Goal: Information Seeking & Learning: Learn about a topic

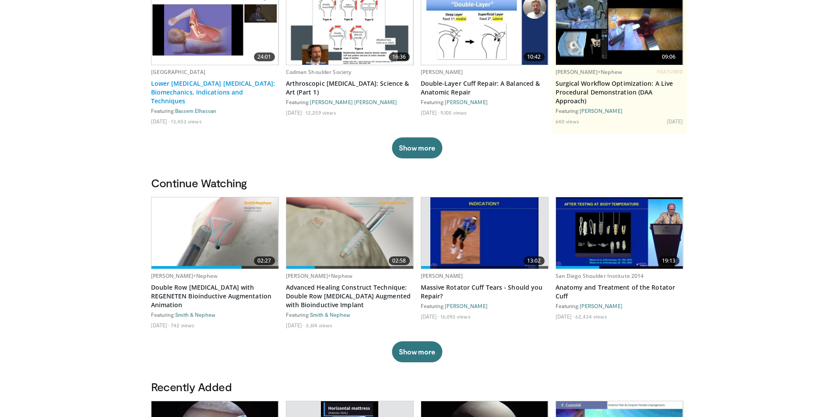
scroll to position [131, 0]
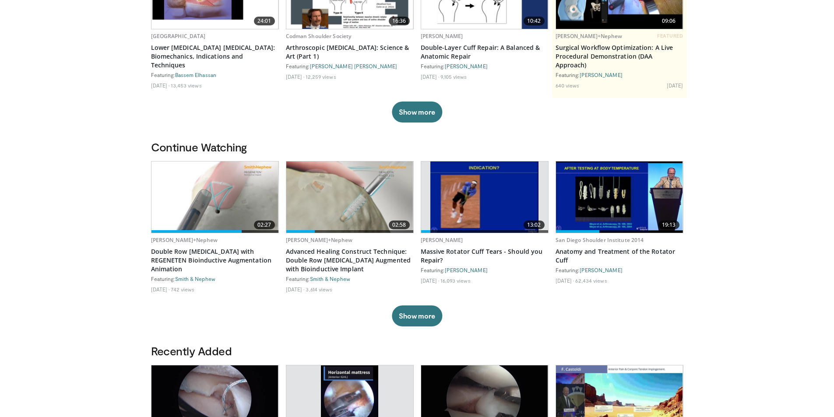
click at [464, 205] on img at bounding box center [485, 197] width 108 height 71
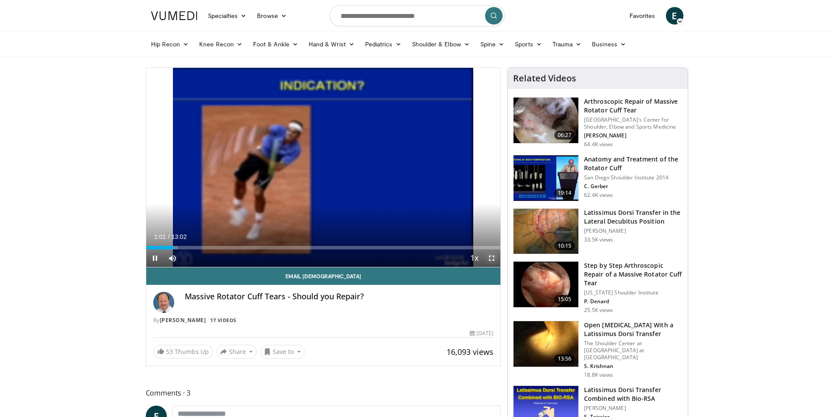
click at [490, 257] on span "Video Player" at bounding box center [492, 259] width 18 height 18
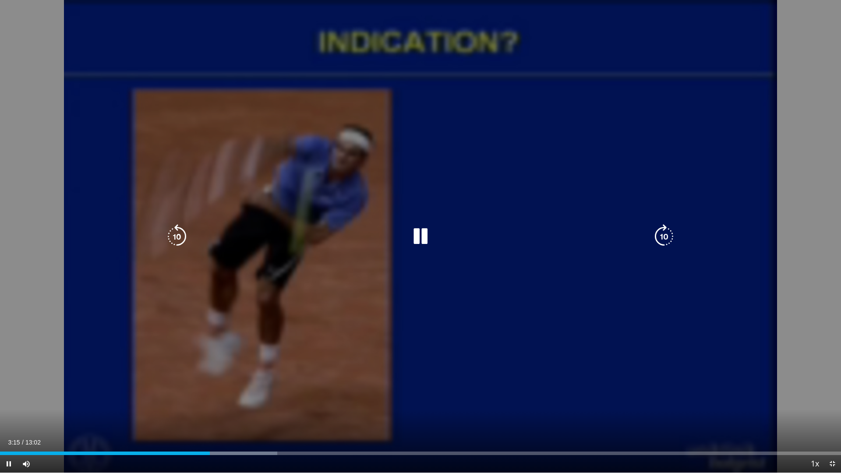
click at [421, 237] on icon "Video Player" at bounding box center [420, 236] width 25 height 25
click at [419, 236] on icon "Video Player" at bounding box center [420, 236] width 25 height 25
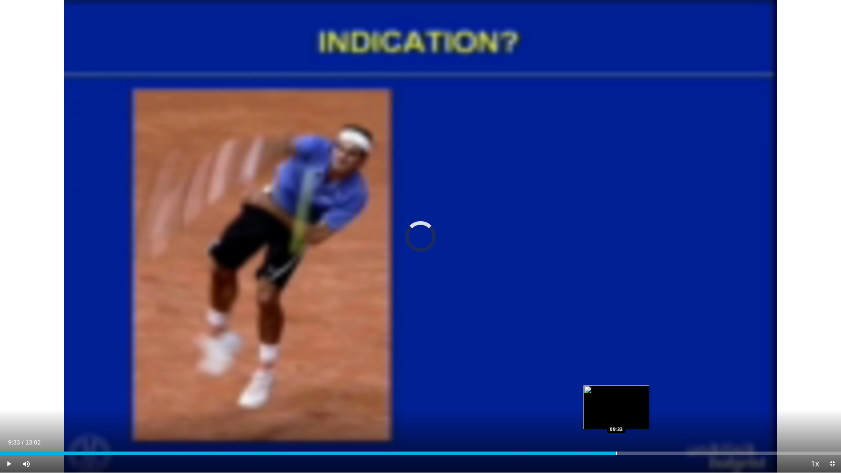
click at [616, 417] on div "Loaded : 57.60% 09:33 09:33" at bounding box center [420, 451] width 841 height 8
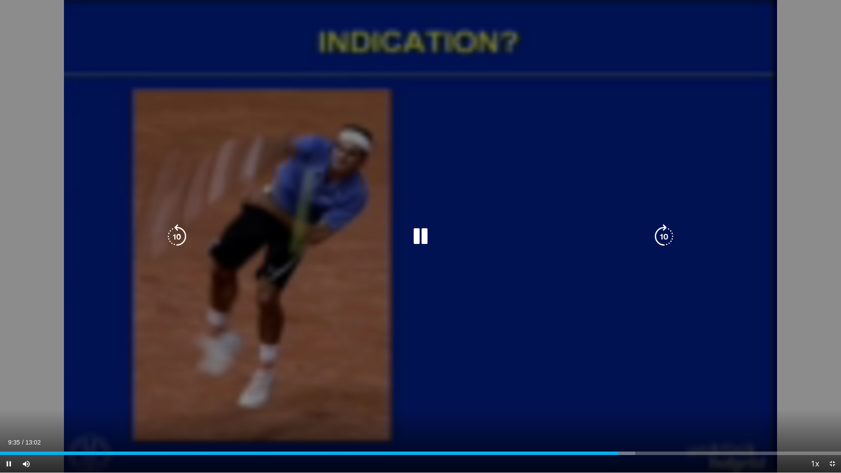
click at [805, 29] on div "10 seconds Tap to unmute" at bounding box center [420, 236] width 841 height 473
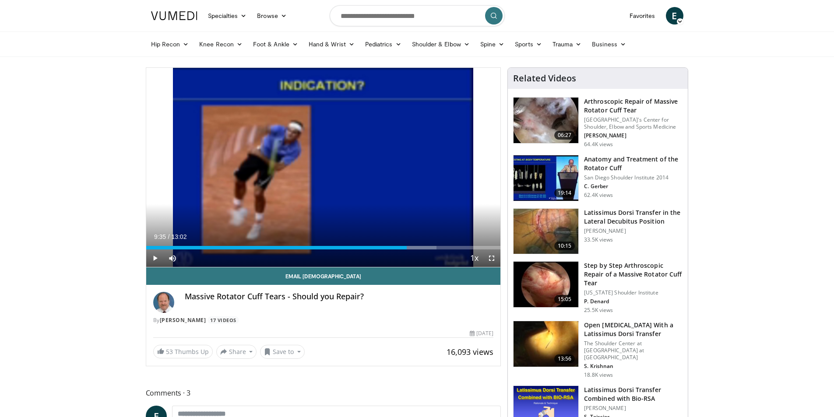
click at [545, 286] on img at bounding box center [546, 285] width 65 height 46
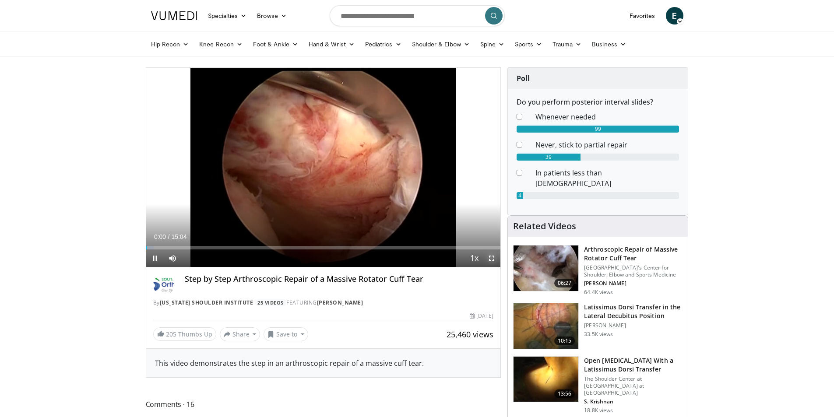
click at [490, 258] on span "Video Player" at bounding box center [492, 259] width 18 height 18
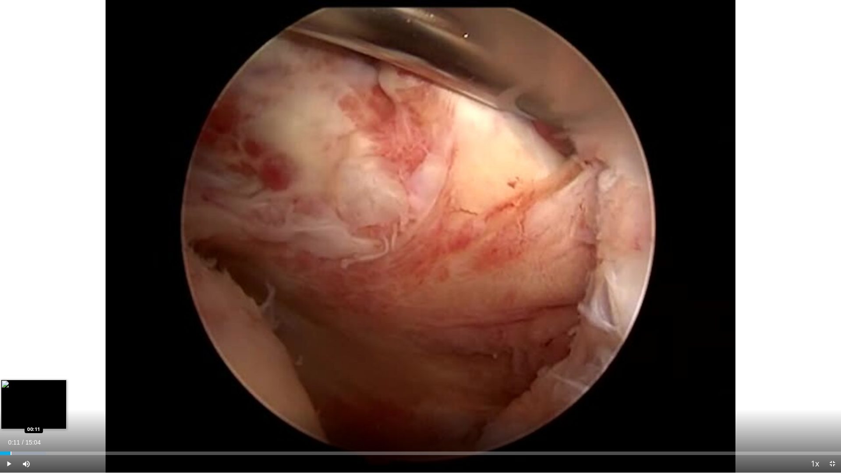
click at [11, 417] on div "Progress Bar" at bounding box center [11, 454] width 1 height 4
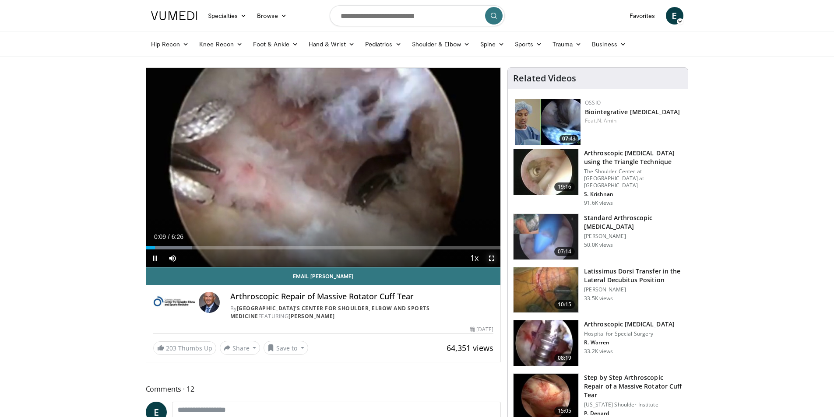
click at [494, 261] on span "Video Player" at bounding box center [492, 259] width 18 height 18
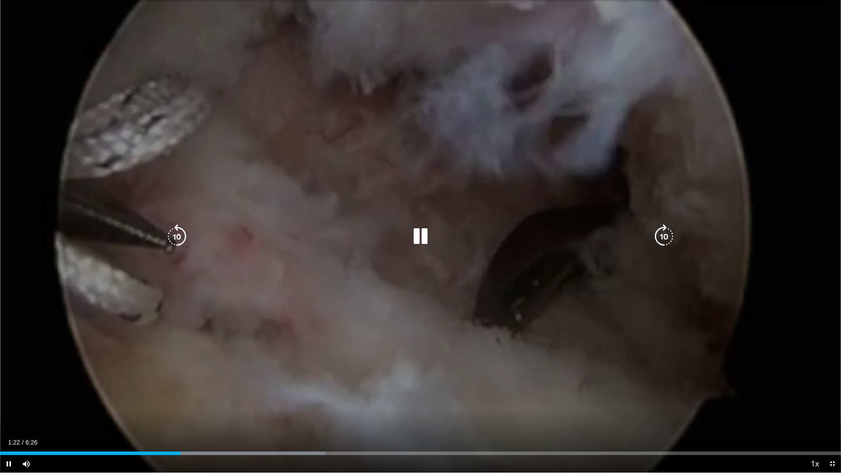
click at [178, 232] on icon "Video Player" at bounding box center [177, 236] width 25 height 25
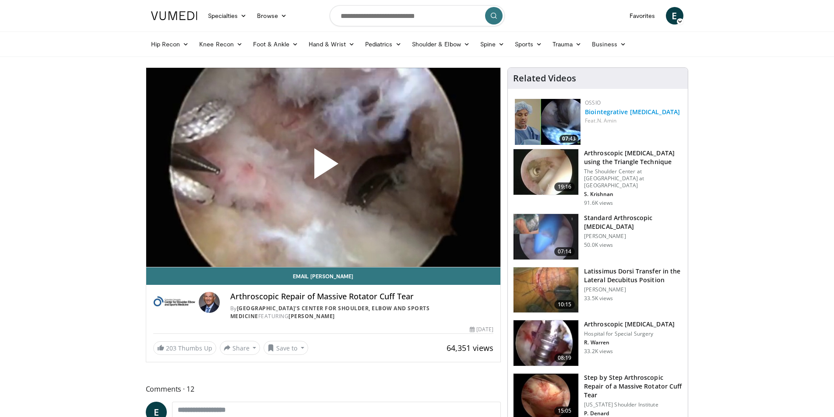
click at [595, 116] on link "Biointegrative [MEDICAL_DATA]" at bounding box center [632, 112] width 95 height 8
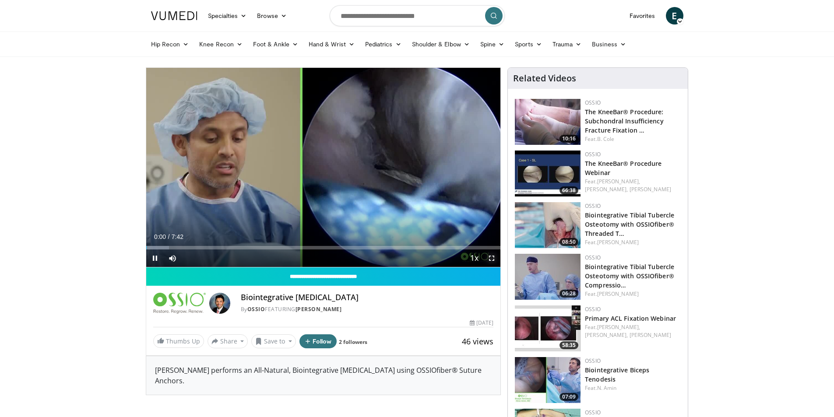
click at [494, 256] on span "Video Player" at bounding box center [492, 259] width 18 height 18
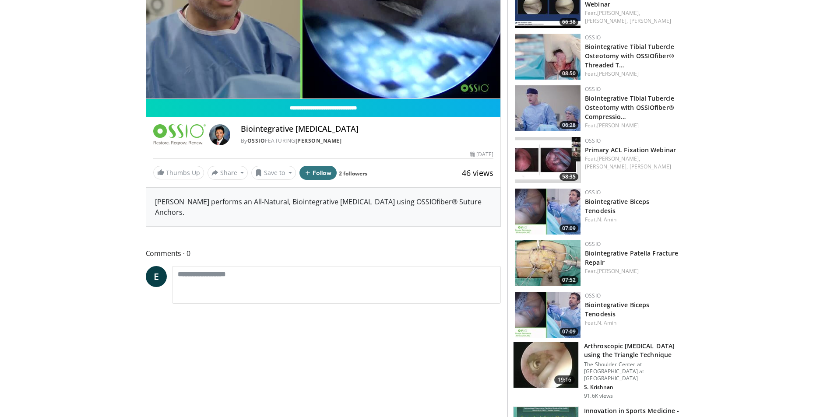
scroll to position [263, 0]
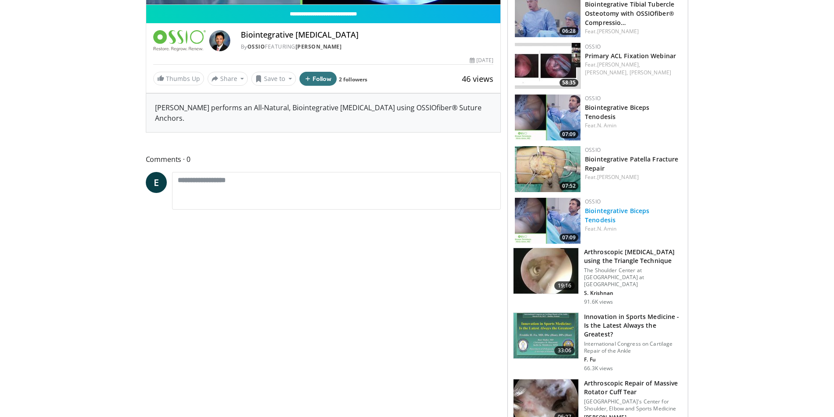
click at [603, 212] on link "Biointegrative Biceps Tenodesis" at bounding box center [617, 216] width 64 height 18
click at [550, 224] on img at bounding box center [548, 221] width 66 height 46
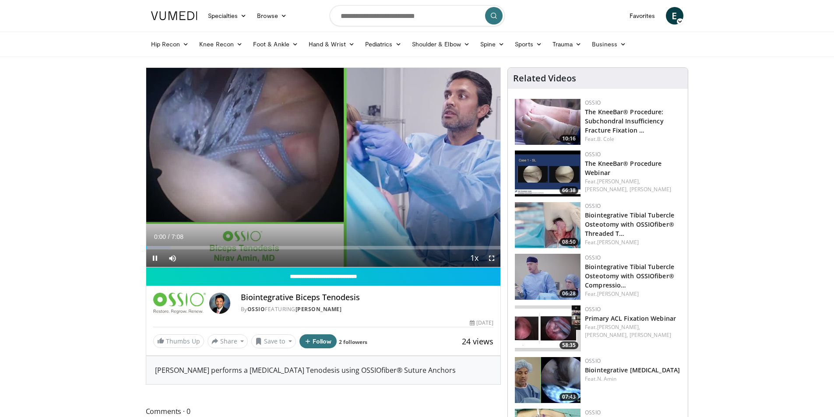
click at [493, 258] on span "Video Player" at bounding box center [492, 259] width 18 height 18
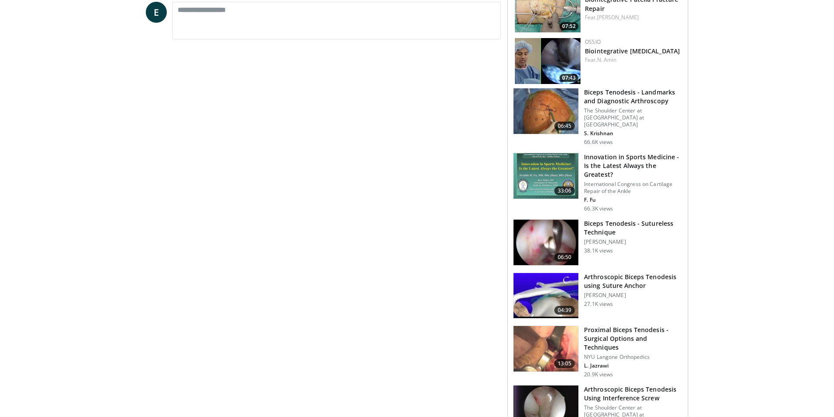
scroll to position [438, 0]
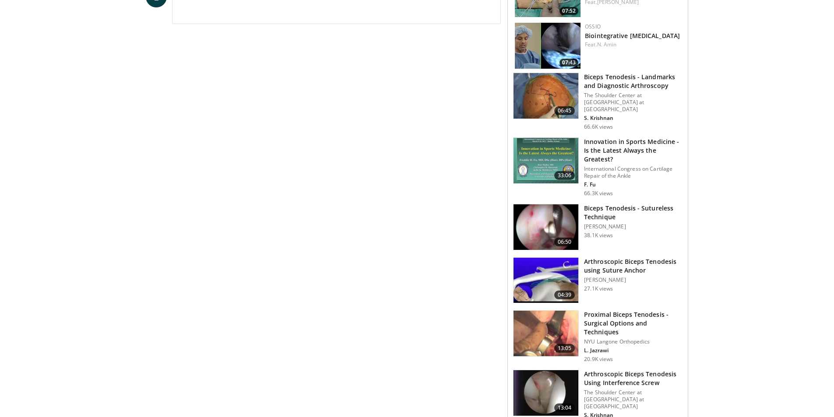
click at [554, 319] on img at bounding box center [546, 334] width 65 height 46
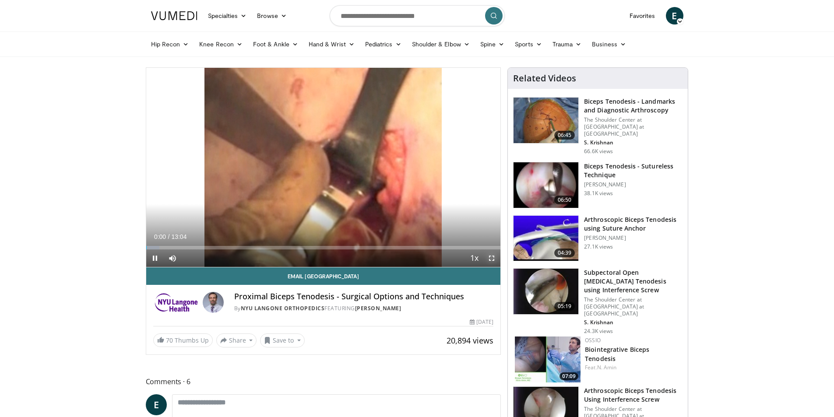
click at [491, 258] on span "Video Player" at bounding box center [492, 259] width 18 height 18
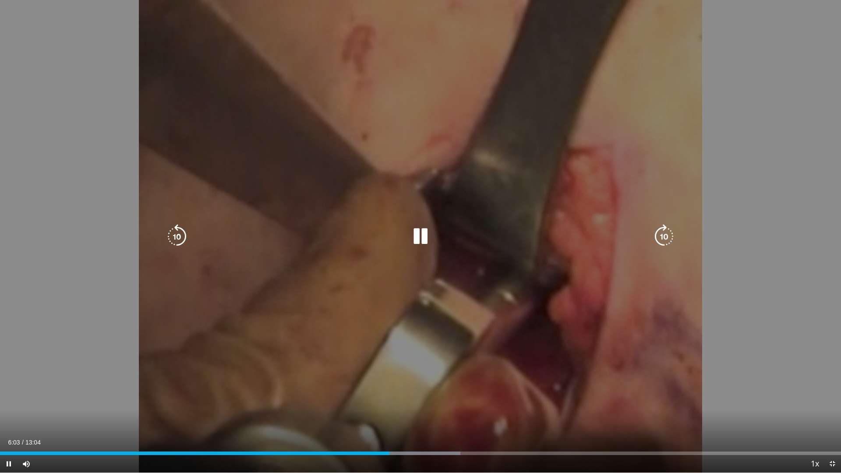
click at [177, 232] on icon "Video Player" at bounding box center [177, 236] width 25 height 25
click at [176, 233] on icon "Video Player" at bounding box center [177, 236] width 25 height 25
click at [182, 228] on icon "Video Player" at bounding box center [177, 236] width 25 height 25
click at [184, 234] on icon "Video Player" at bounding box center [177, 236] width 25 height 25
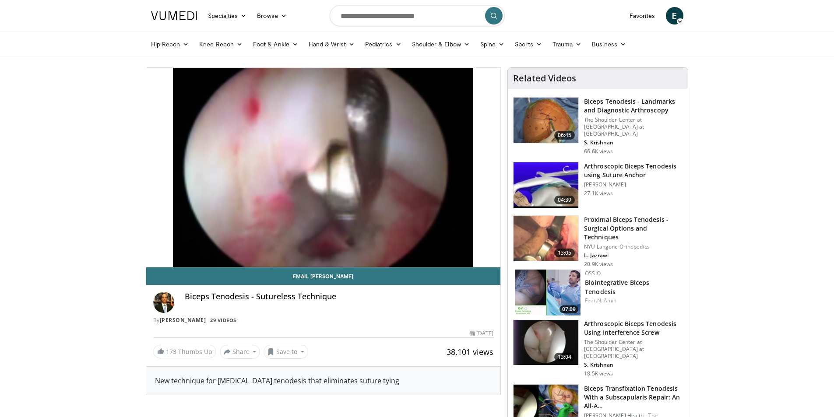
click at [614, 173] on div "Arthroscopic [MEDICAL_DATA] Tenodesis using Suture Anchor [PERSON_NAME] 27.1K v…" at bounding box center [633, 185] width 99 height 46
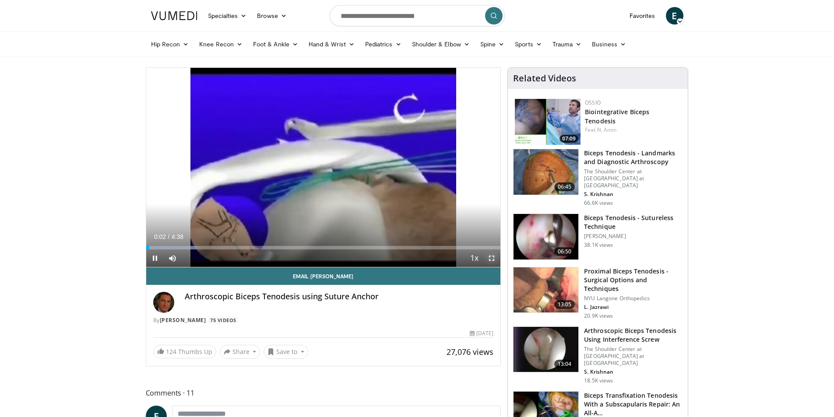
click at [493, 258] on span "Video Player" at bounding box center [492, 259] width 18 height 18
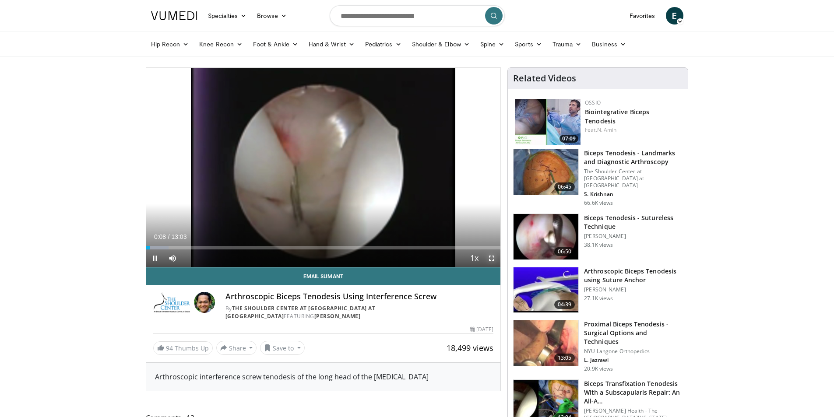
click at [491, 258] on span "Video Player" at bounding box center [492, 259] width 18 height 18
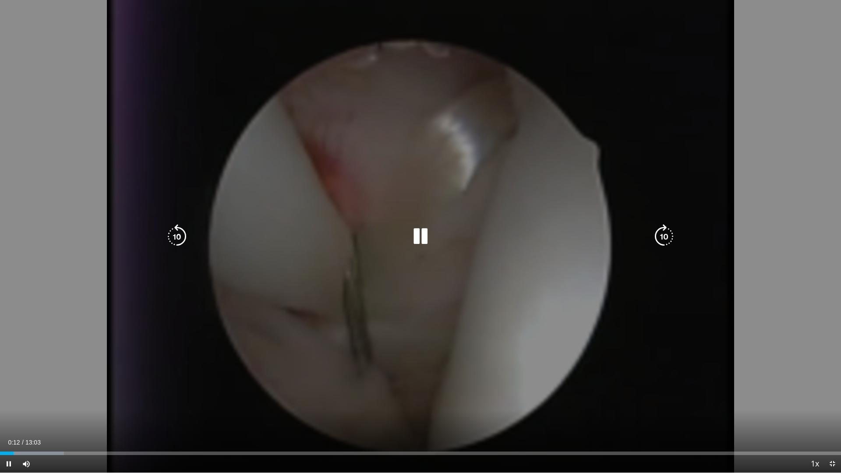
click at [668, 234] on icon "Video Player" at bounding box center [664, 236] width 25 height 25
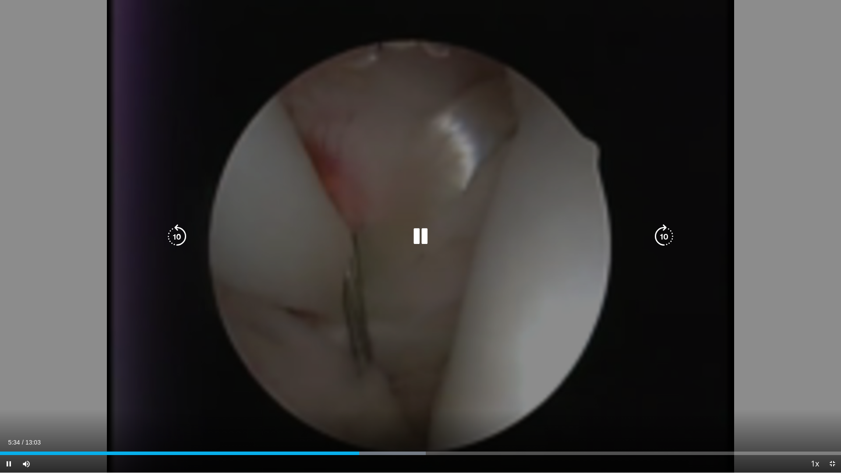
click at [177, 238] on icon "Video Player" at bounding box center [177, 236] width 25 height 25
click at [173, 236] on icon "Video Player" at bounding box center [177, 236] width 25 height 25
click at [178, 233] on icon "Video Player" at bounding box center [177, 236] width 25 height 25
click at [182, 233] on icon "Video Player" at bounding box center [177, 236] width 25 height 25
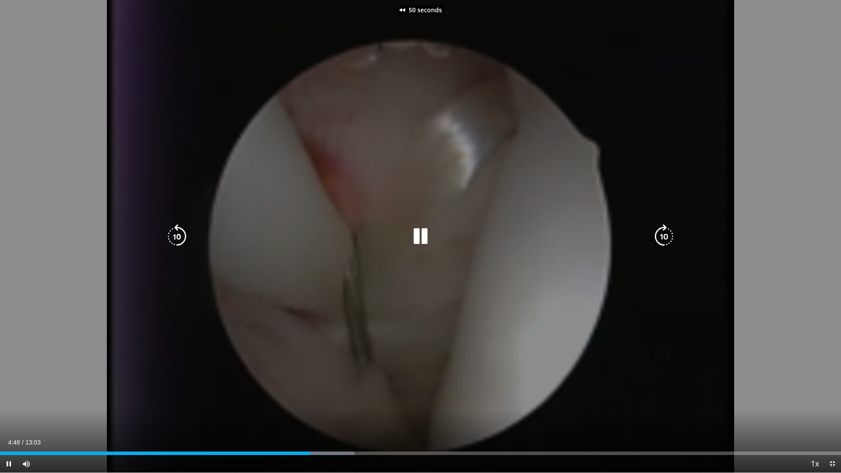
click at [180, 234] on icon "Video Player" at bounding box center [177, 236] width 25 height 25
click at [179, 234] on icon "Video Player" at bounding box center [177, 236] width 25 height 25
click at [178, 234] on icon "Video Player" at bounding box center [177, 236] width 25 height 25
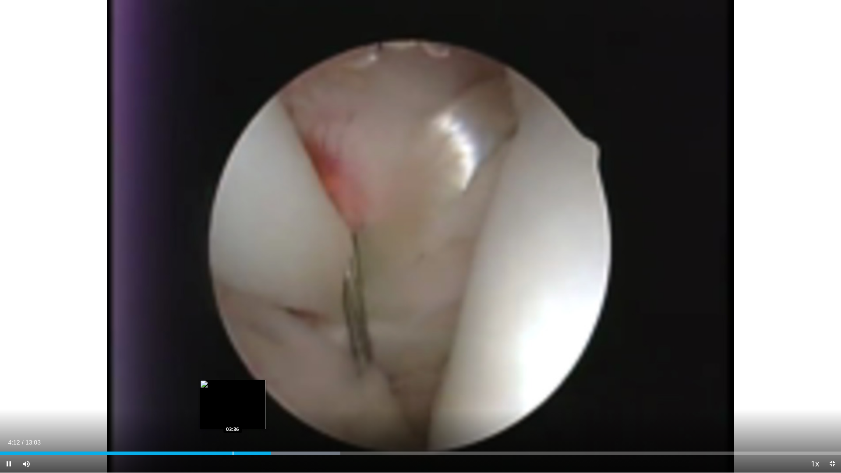
click at [233, 417] on div "Loaded : 40.49% 04:12 03:36" at bounding box center [420, 451] width 841 height 8
click at [199, 417] on div "Current Time 3:38 / Duration 13:03 Pause Skip Backward Skip Forward Mute Loaded…" at bounding box center [420, 464] width 841 height 18
click at [202, 417] on div "Loaded : 35.76% 03:39 03:09" at bounding box center [420, 454] width 841 height 4
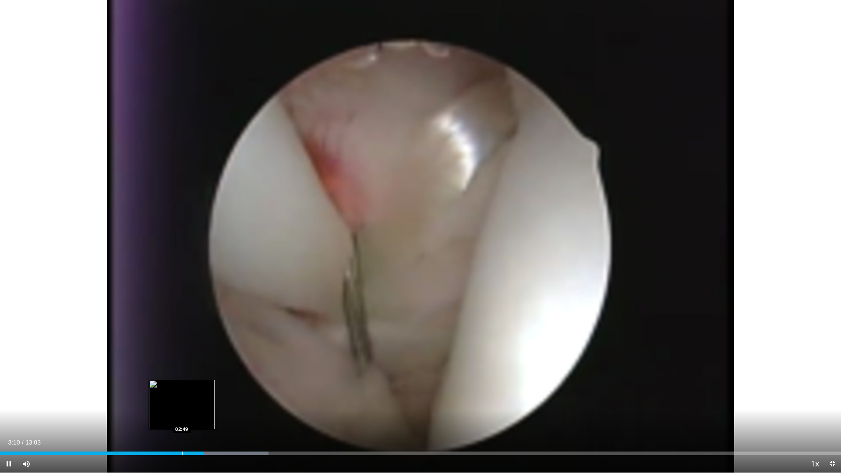
click at [182, 417] on div "Progress Bar" at bounding box center [182, 454] width 1 height 4
click at [162, 417] on div "Progress Bar" at bounding box center [162, 454] width 1 height 4
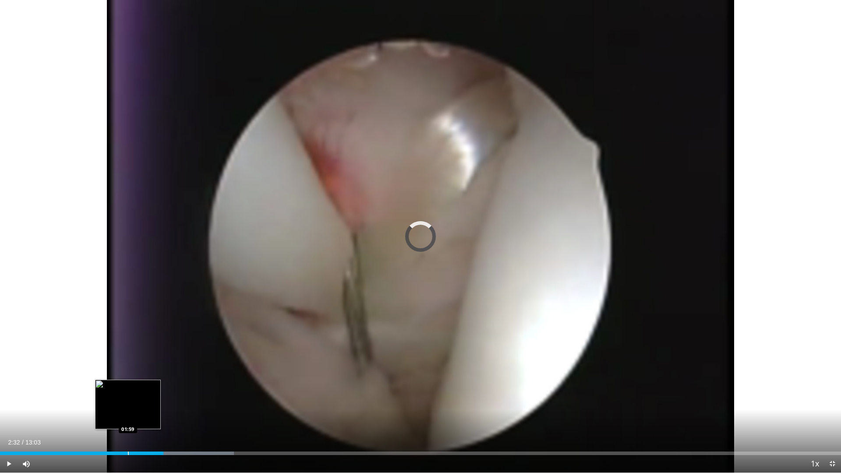
click at [128, 417] on div "Progress Bar" at bounding box center [128, 454] width 1 height 4
click at [115, 417] on div "Progress Bar" at bounding box center [115, 454] width 1 height 4
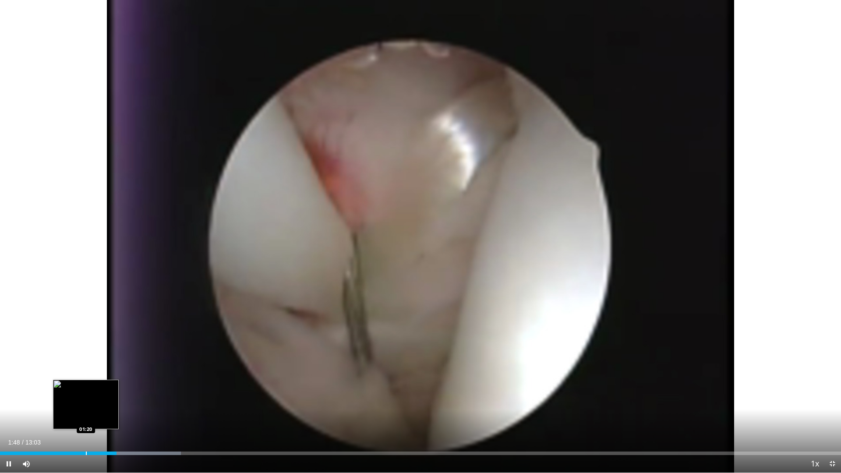
click at [86, 417] on div "Progress Bar" at bounding box center [86, 454] width 1 height 4
click at [117, 417] on div "Progress Bar" at bounding box center [117, 454] width 1 height 4
click at [116, 417] on div "Progress Bar" at bounding box center [116, 454] width 1 height 4
click at [110, 417] on div "Current Time 1:48 / Duration 13:03 Pause Skip Backward Skip Forward Mute Loaded…" at bounding box center [420, 464] width 841 height 18
click at [110, 417] on div "Progress Bar" at bounding box center [110, 454] width 1 height 4
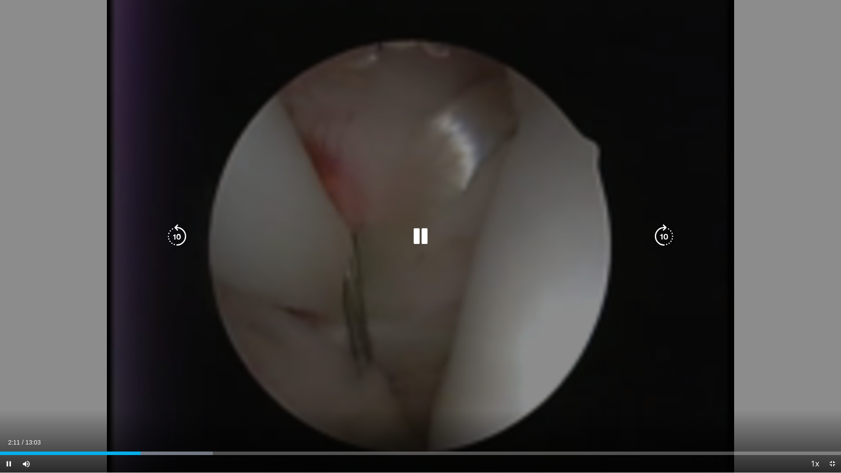
click at [421, 237] on icon "Video Player" at bounding box center [420, 236] width 25 height 25
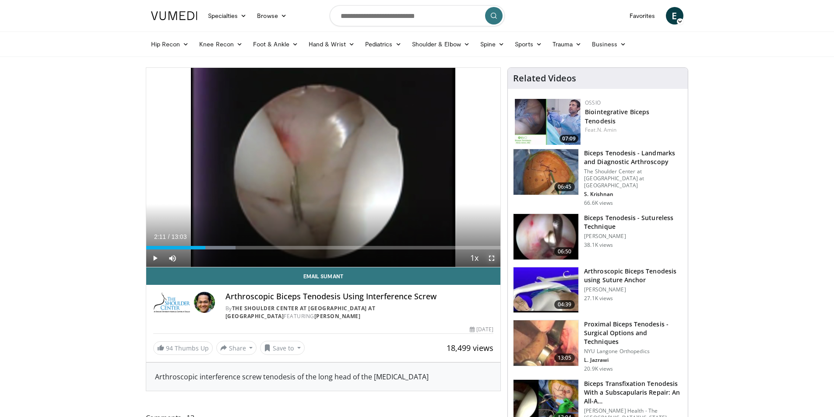
click at [491, 255] on span "Video Player" at bounding box center [492, 259] width 18 height 18
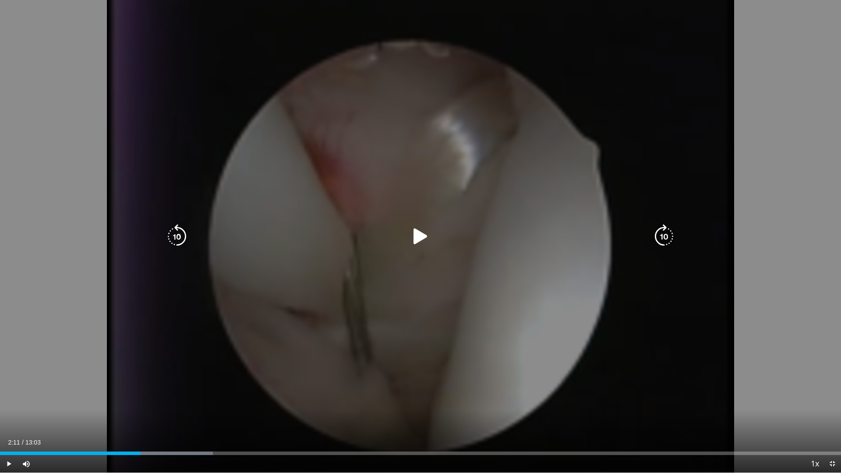
click at [417, 233] on icon "Video Player" at bounding box center [420, 236] width 25 height 25
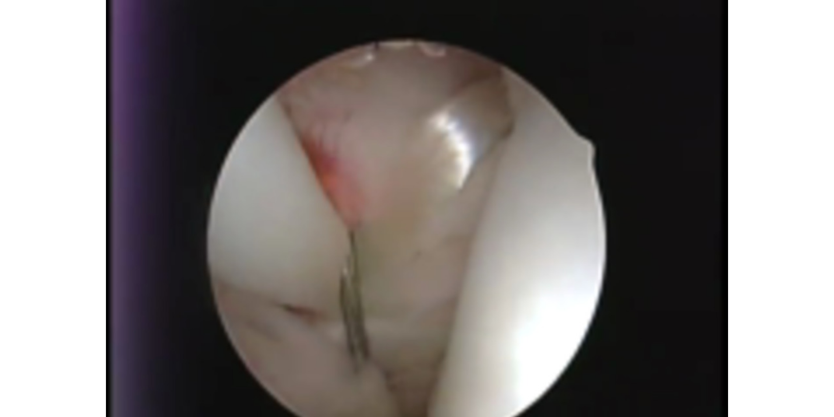
scroll to position [263, 0]
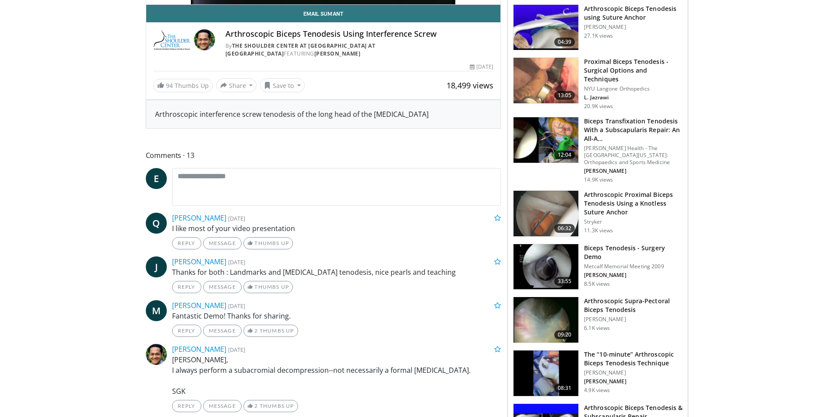
click at [621, 350] on h3 "The “10-minute” Arthroscopic Biceps Tenodesis Technique" at bounding box center [633, 359] width 99 height 18
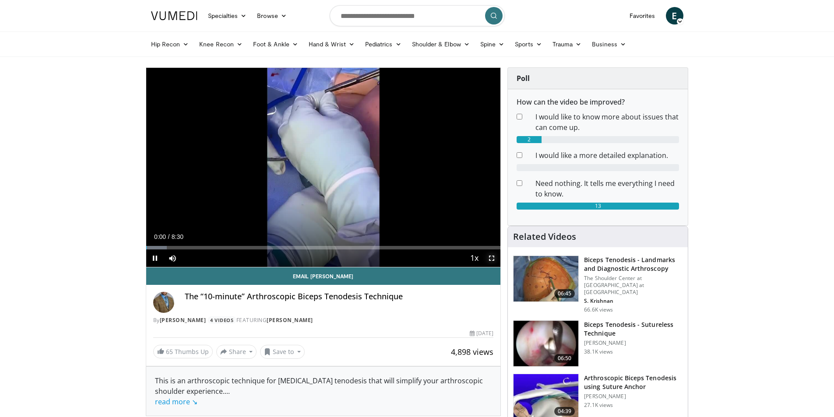
click at [490, 258] on span "Video Player" at bounding box center [492, 259] width 18 height 18
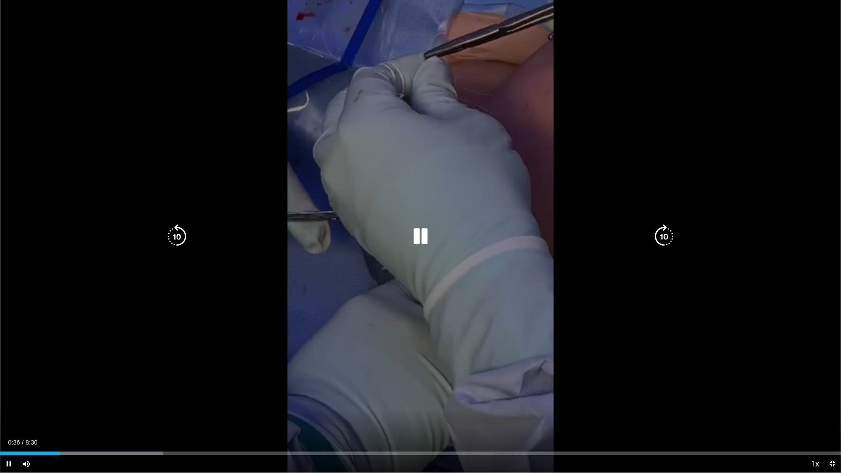
click at [668, 238] on icon "Video Player" at bounding box center [664, 236] width 25 height 25
click at [663, 236] on icon "Video Player" at bounding box center [664, 236] width 25 height 25
click at [177, 240] on icon "Video Player" at bounding box center [177, 236] width 25 height 25
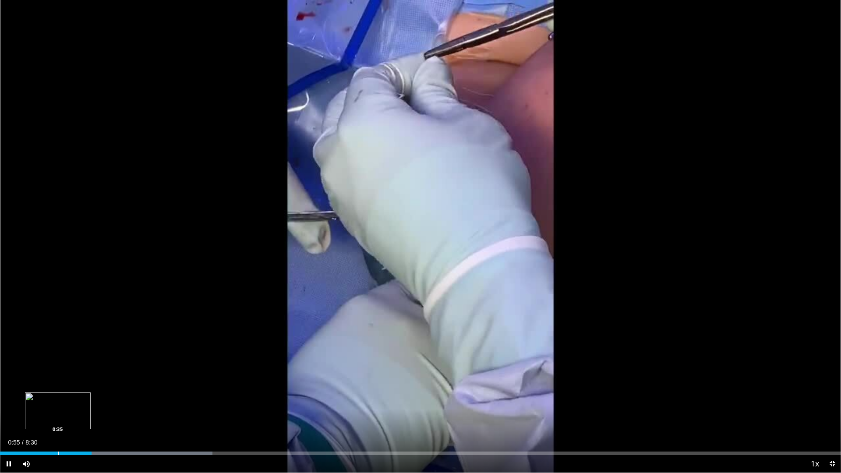
click at [58, 417] on div "Progress Bar" at bounding box center [58, 454] width 1 height 4
click at [40, 417] on div "10 seconds Tap to unmute" at bounding box center [420, 236] width 841 height 473
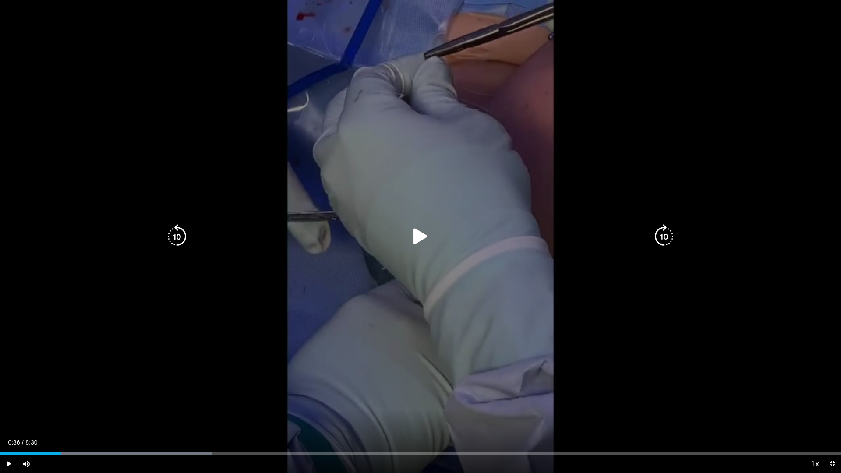
click at [423, 237] on icon "Video Player" at bounding box center [420, 236] width 25 height 25
